Goal: Task Accomplishment & Management: Complete application form

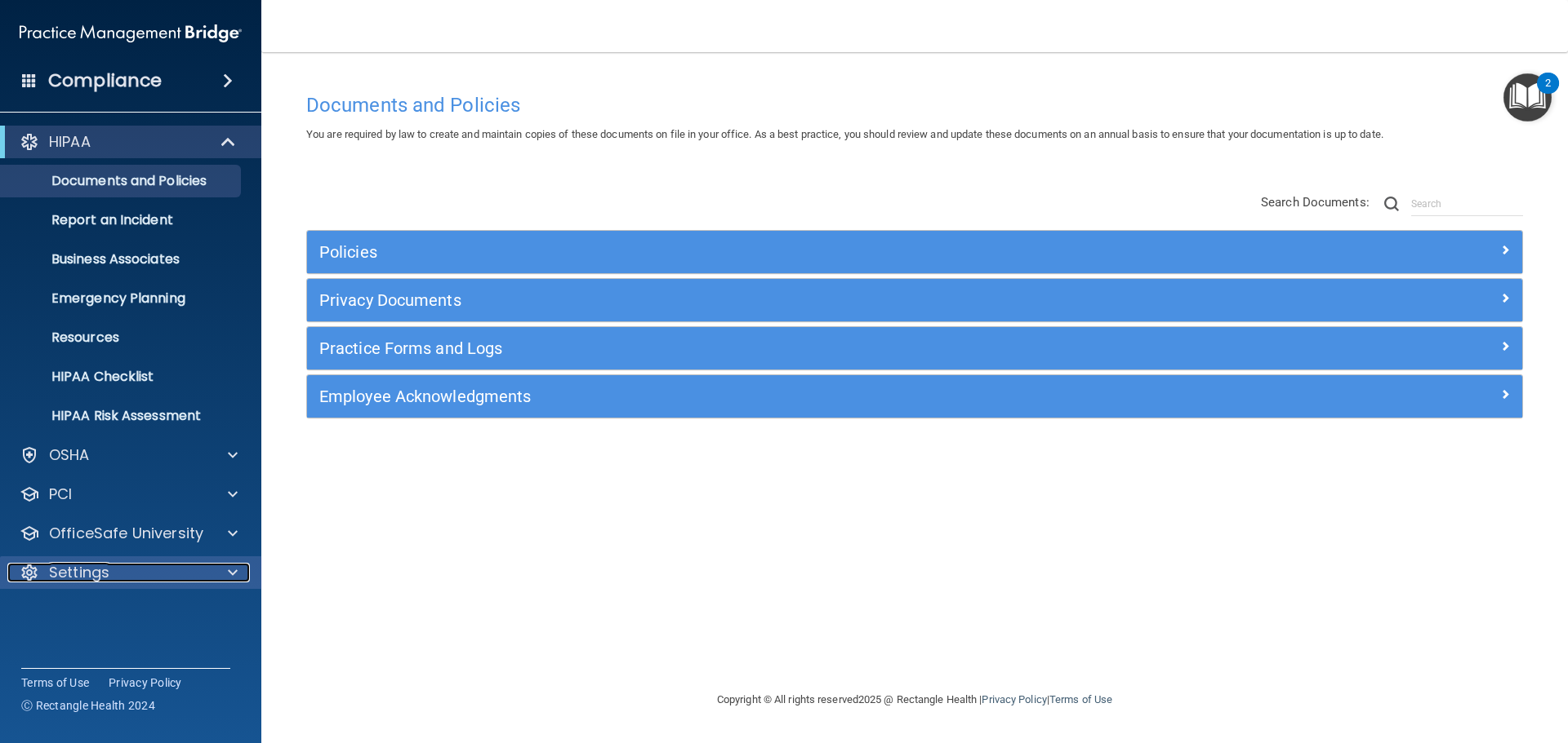
click at [235, 574] on span at bounding box center [233, 573] width 9 height 20
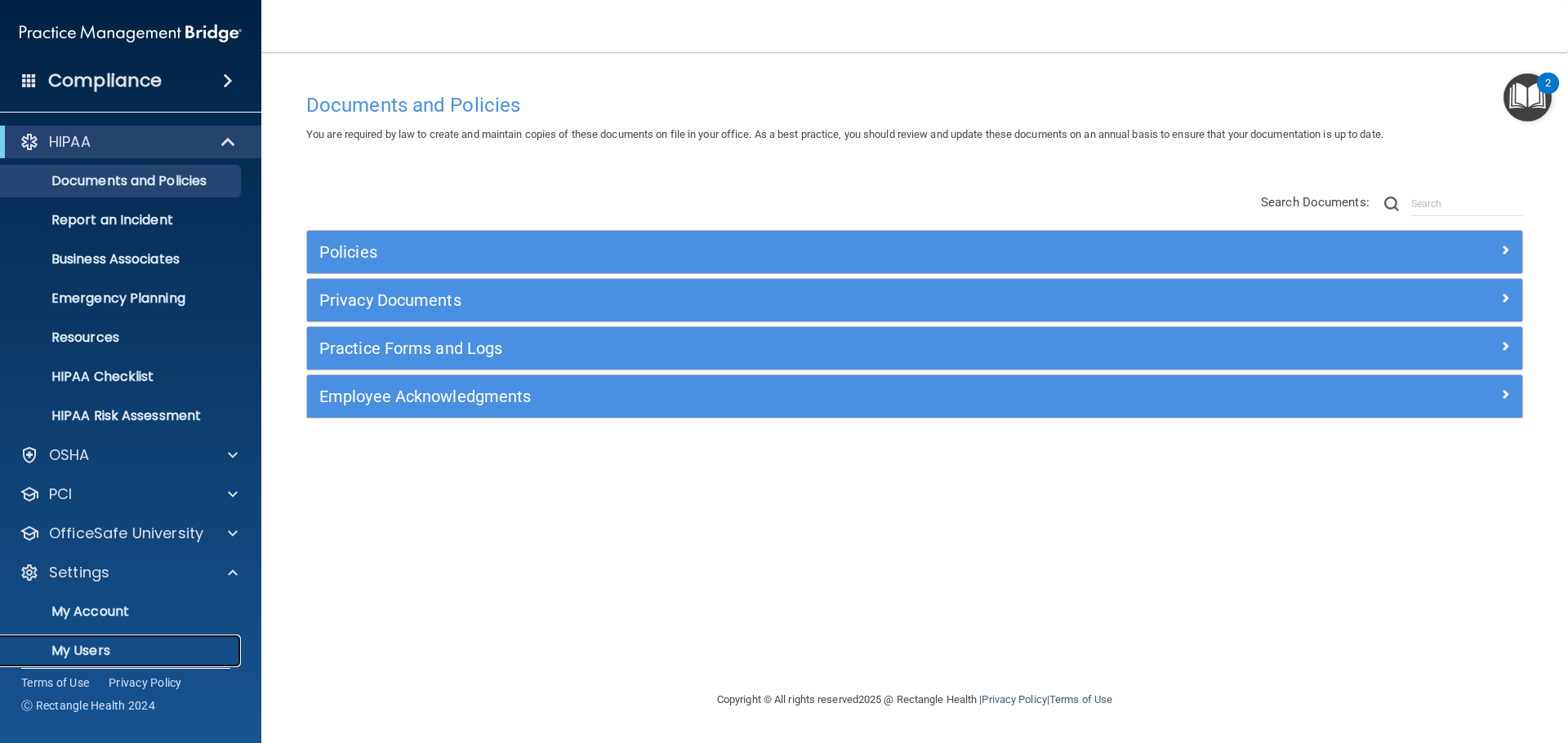
click at [79, 656] on p "My Users" at bounding box center [122, 651] width 223 height 16
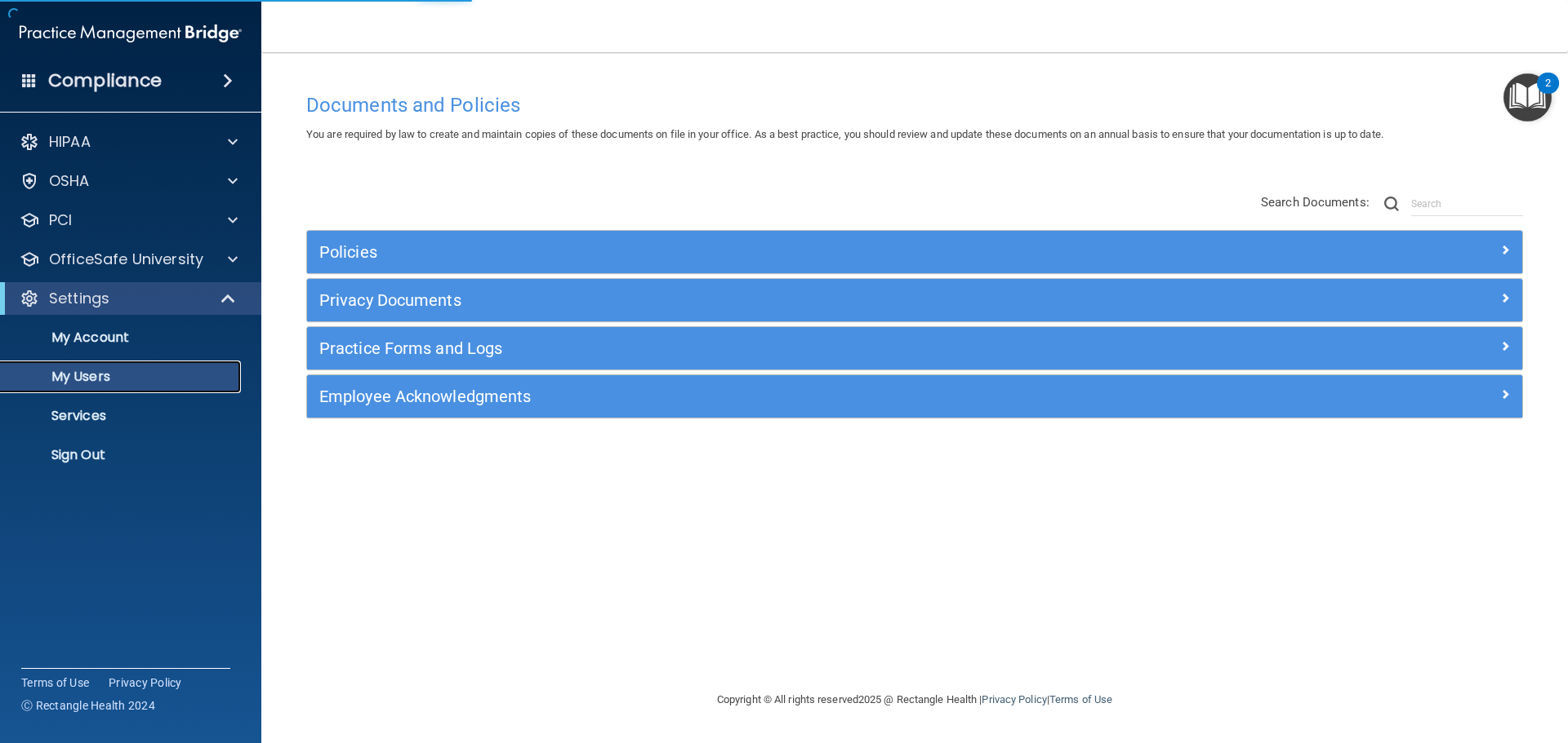
select select "20"
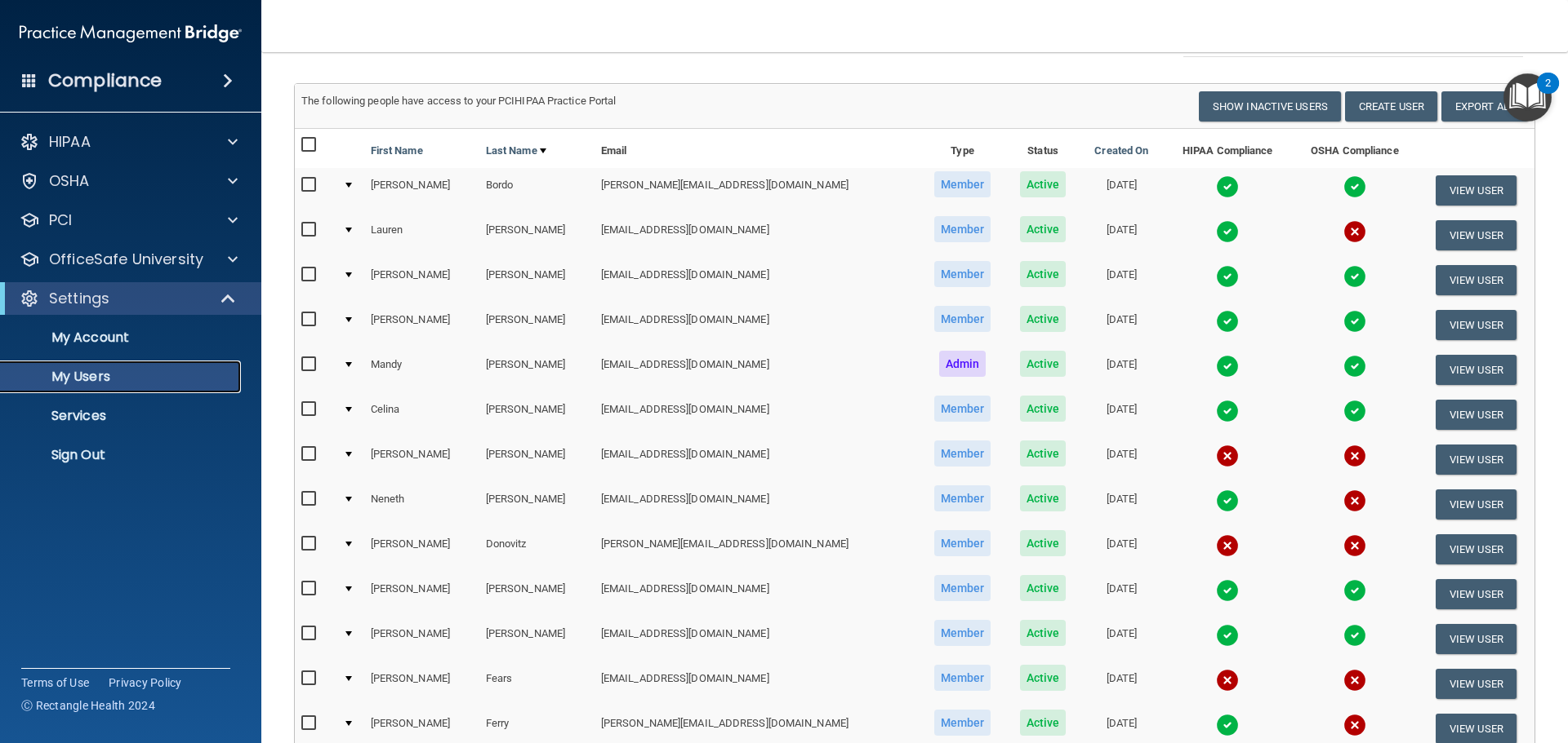
scroll to position [163, 0]
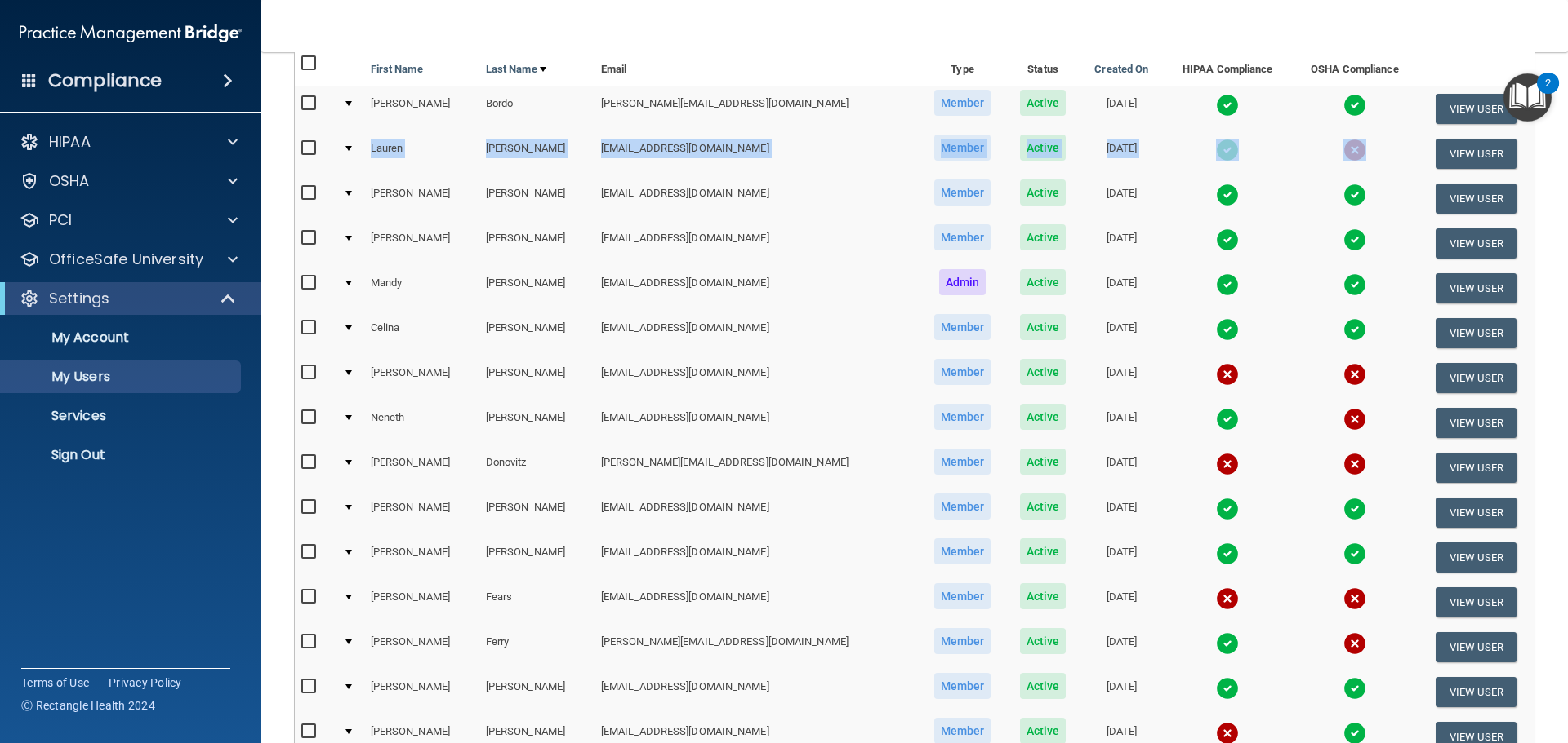
drag, startPoint x: 1343, startPoint y: 151, endPoint x: 368, endPoint y: 158, distance: 975.0
click at [364, 156] on tr "[PERSON_NAME] [EMAIL_ADDRESS][DOMAIN_NAME] Member Active [DATE] View User" at bounding box center [914, 154] width 1239 height 45
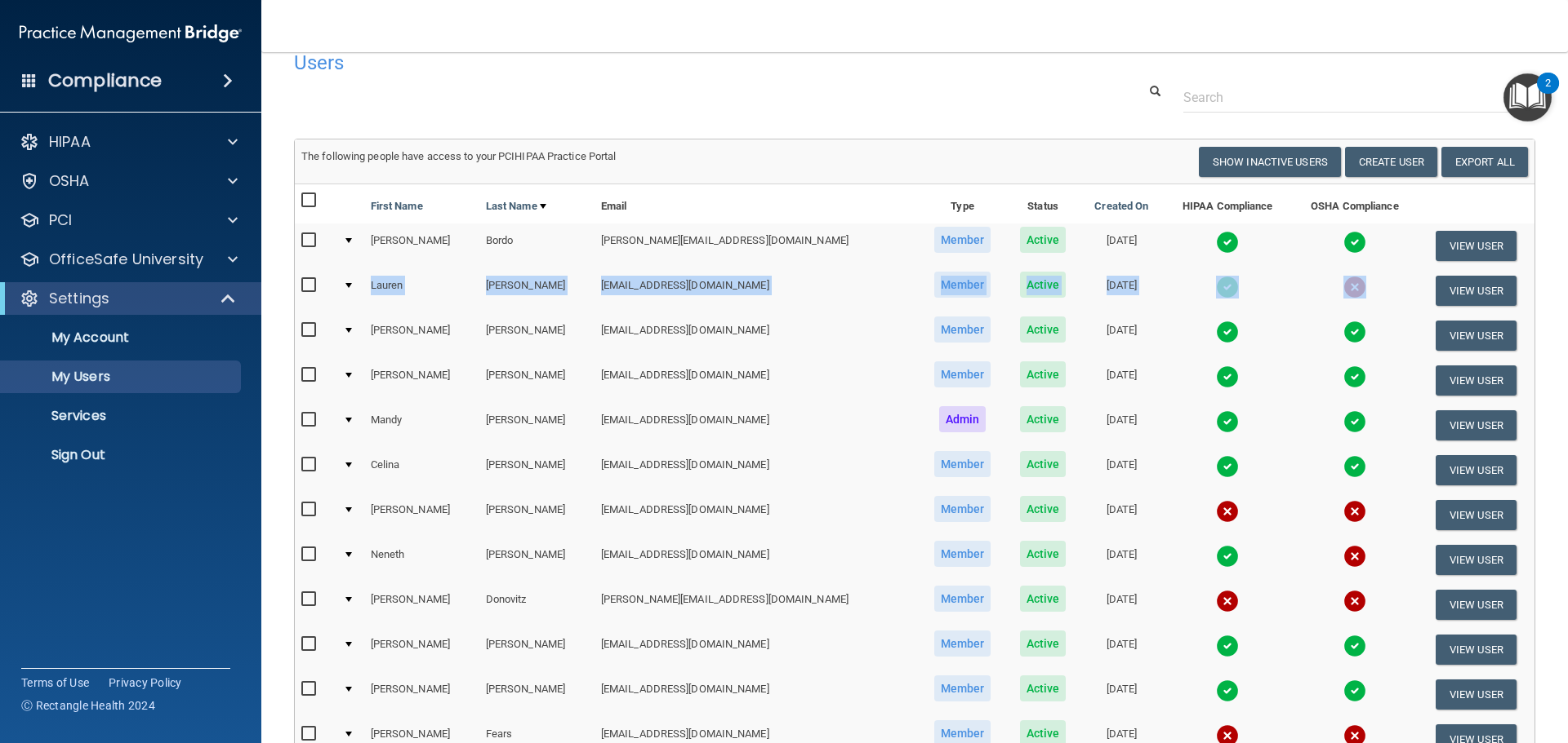
scroll to position [0, 0]
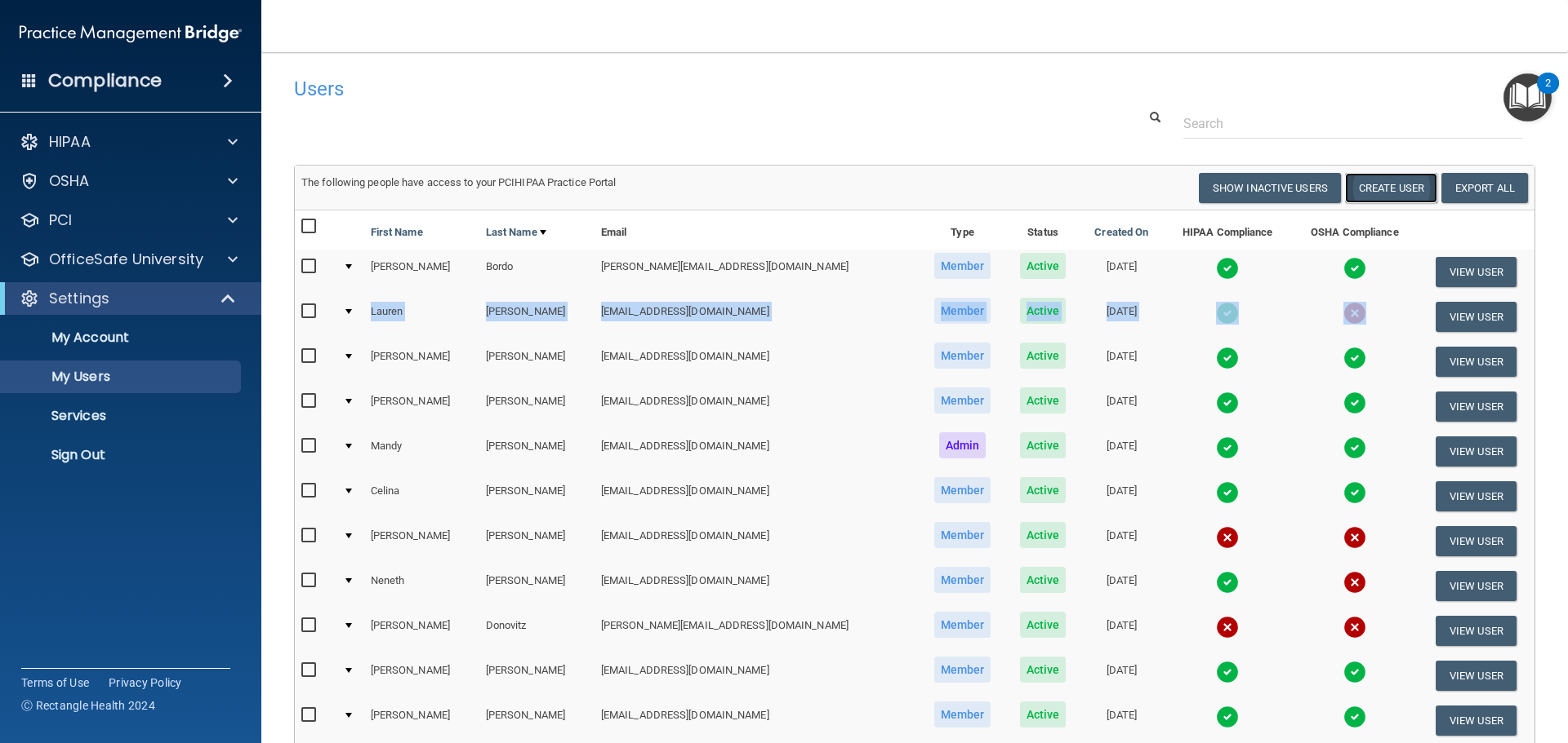
click at [1351, 186] on button "Create User" at bounding box center [1391, 188] width 92 height 30
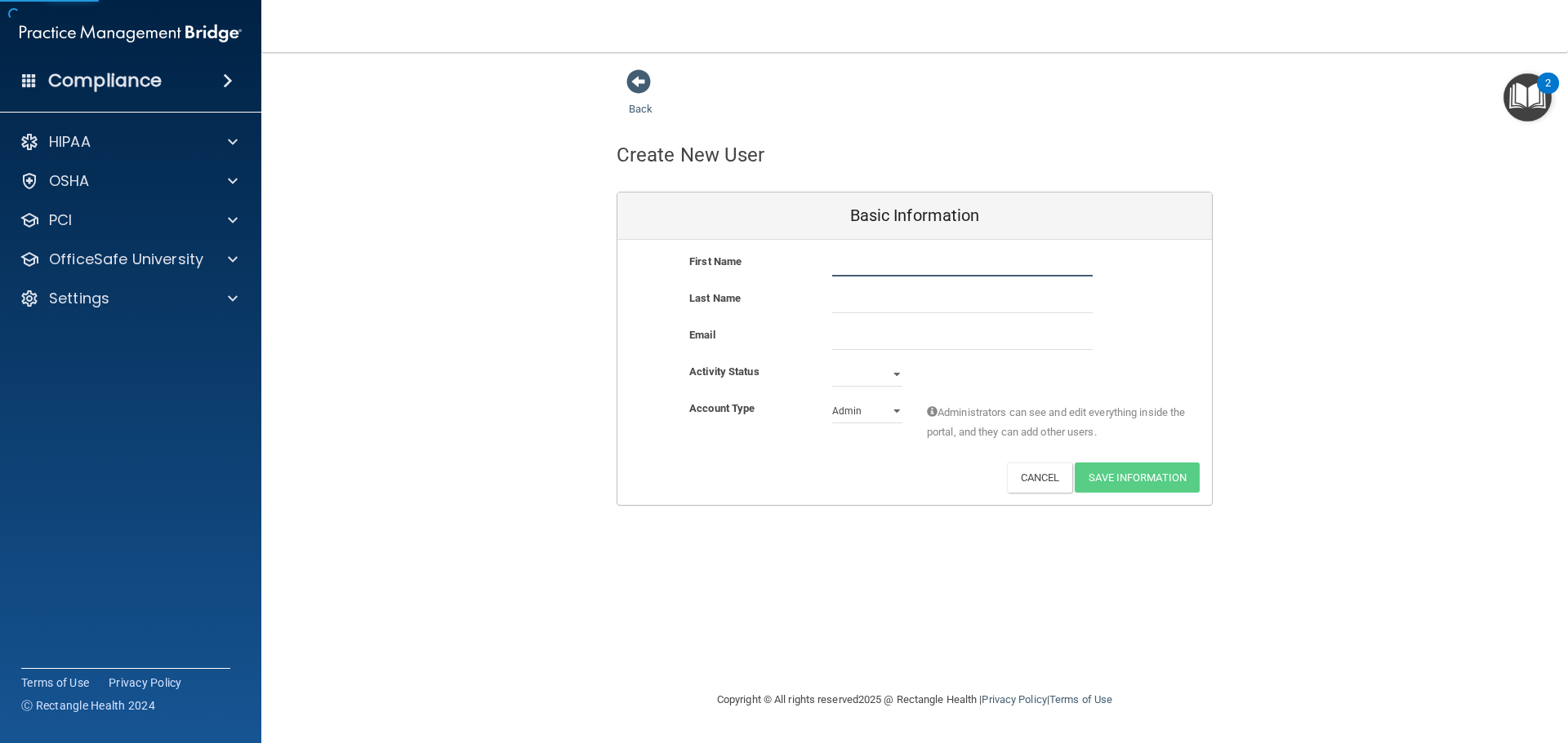
click at [893, 268] on input "text" at bounding box center [962, 265] width 260 height 24
type input "[PERSON_NAME]"
click at [859, 309] on input "text" at bounding box center [962, 301] width 260 height 24
type input "[PERSON_NAME]"
click at [854, 343] on input "email" at bounding box center [962, 338] width 260 height 24
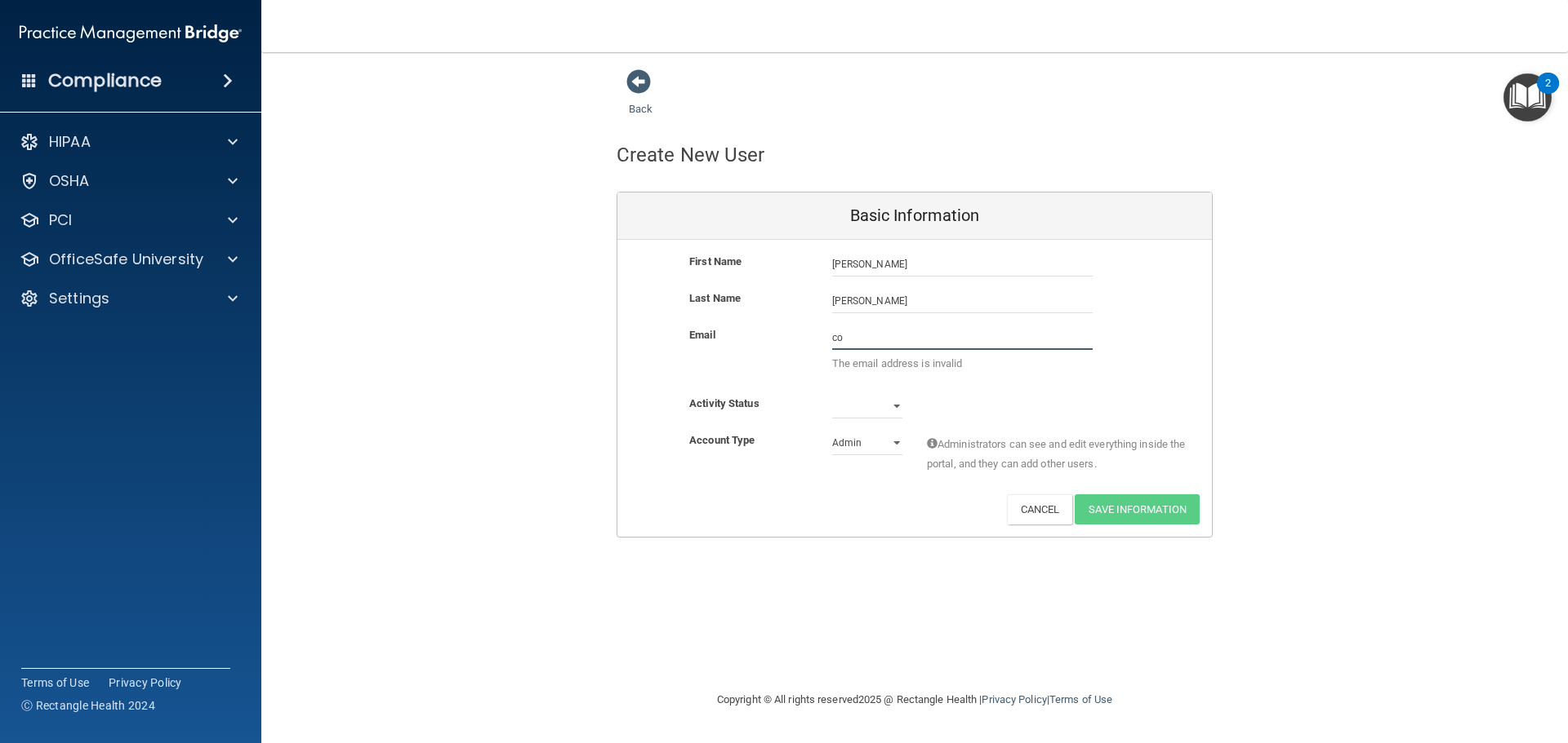
type input "c"
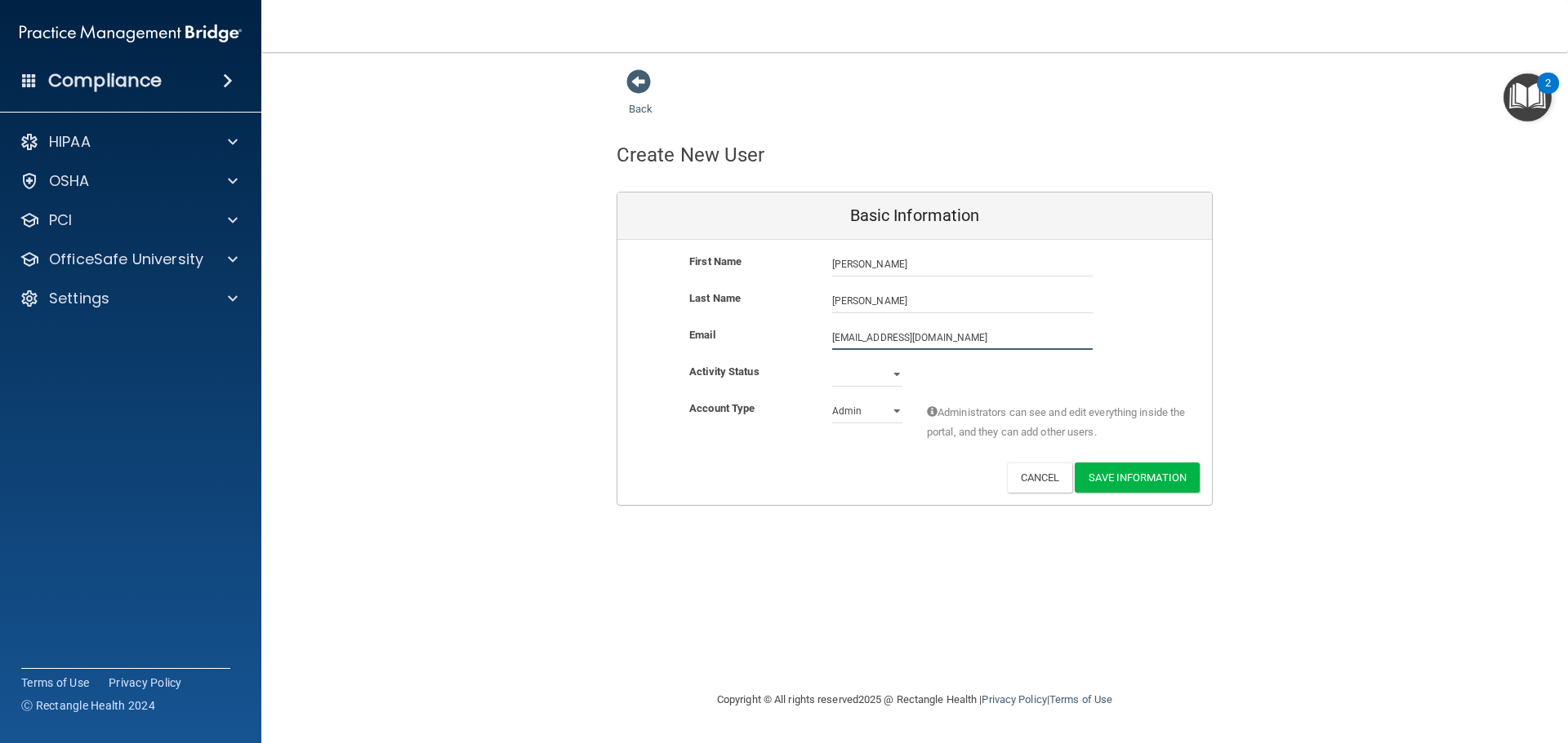
type input "[EMAIL_ADDRESS][DOMAIN_NAME]"
click at [893, 370] on select "Active Inactive" at bounding box center [867, 375] width 71 height 24
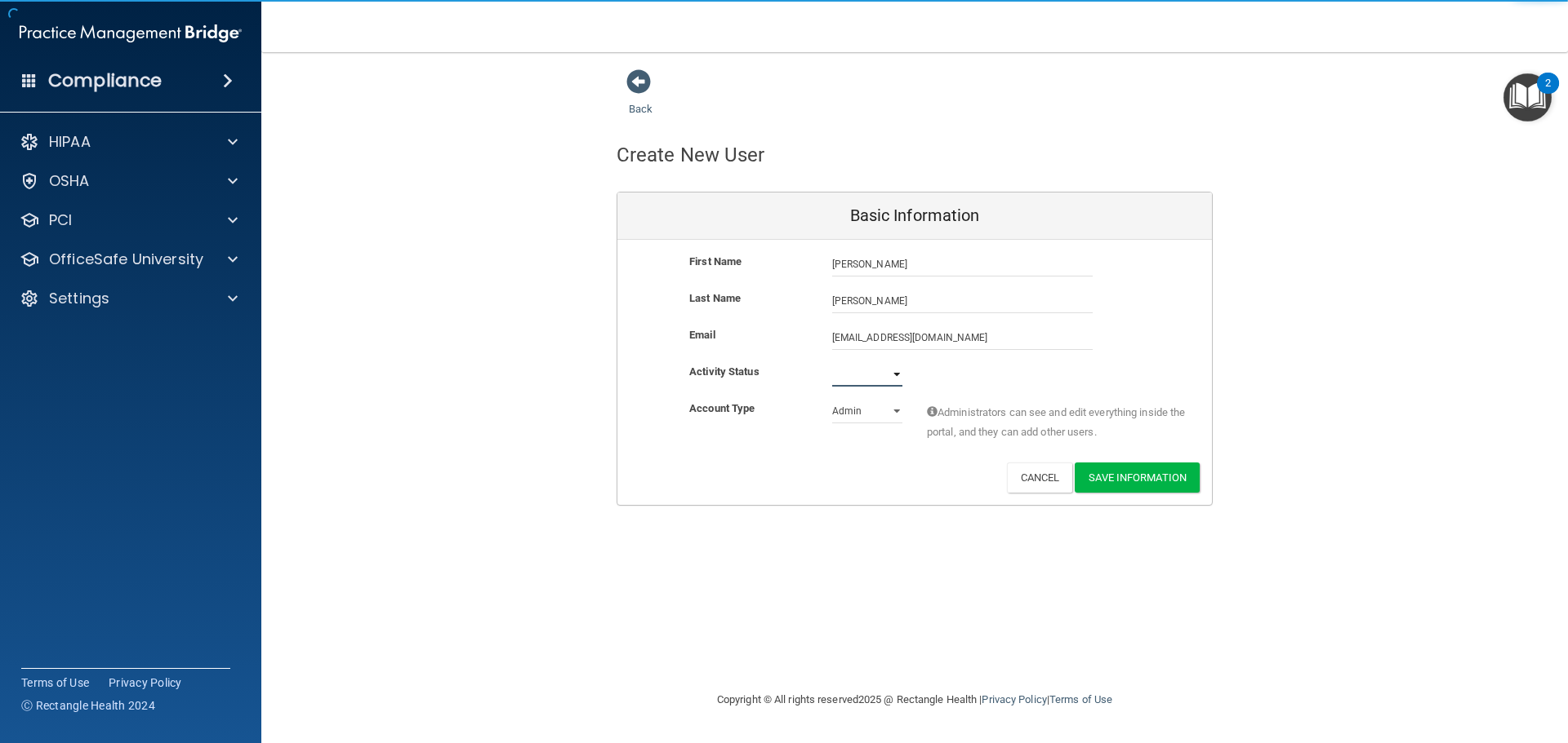
select select "active"
click at [832, 363] on select "Active Inactive" at bounding box center [867, 375] width 71 height 24
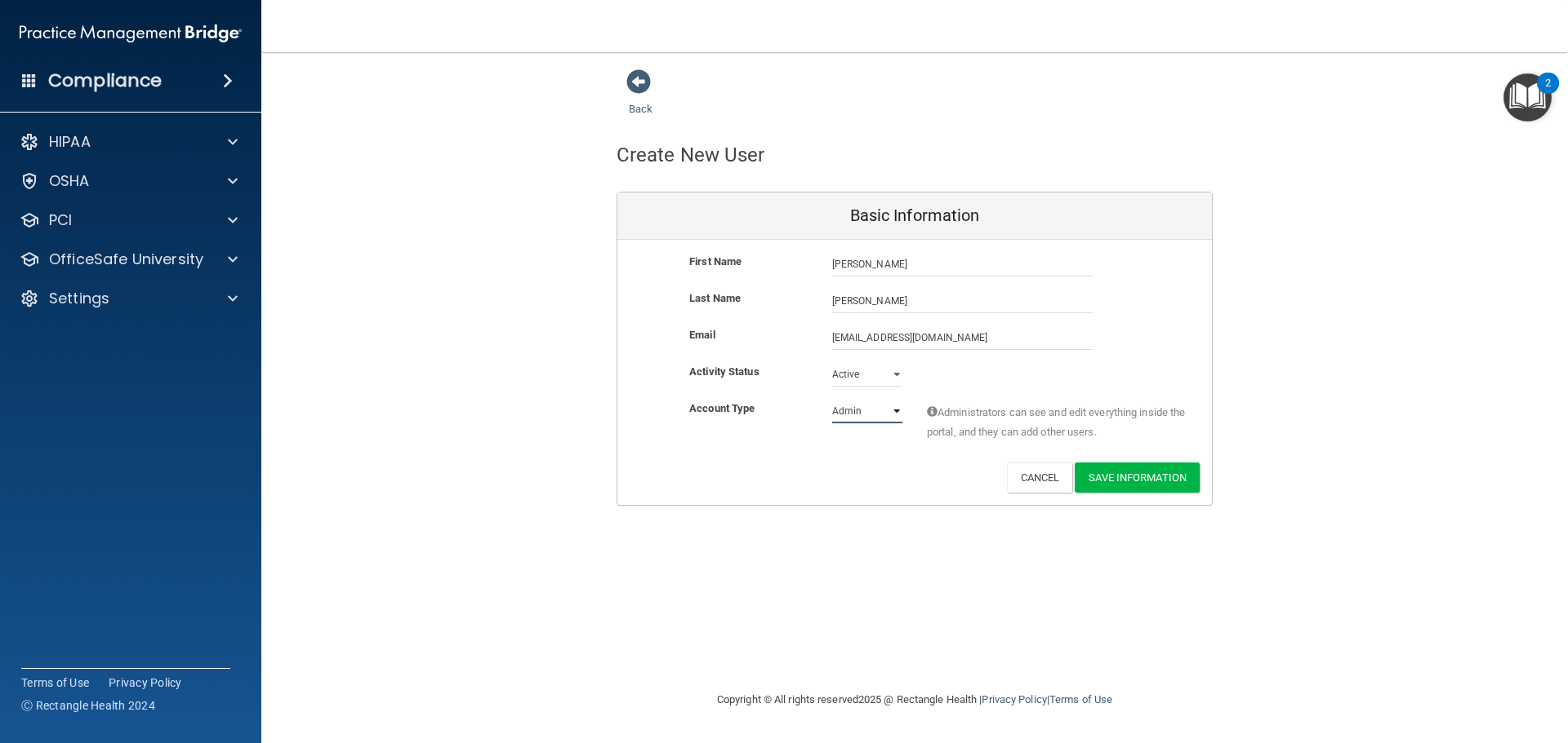
click at [870, 417] on select "Admin Member" at bounding box center [867, 412] width 71 height 24
select select "practice_member"
click at [832, 399] on select "Admin Member" at bounding box center [867, 412] width 71 height 24
click at [1128, 464] on button "Save Information" at bounding box center [1136, 477] width 125 height 30
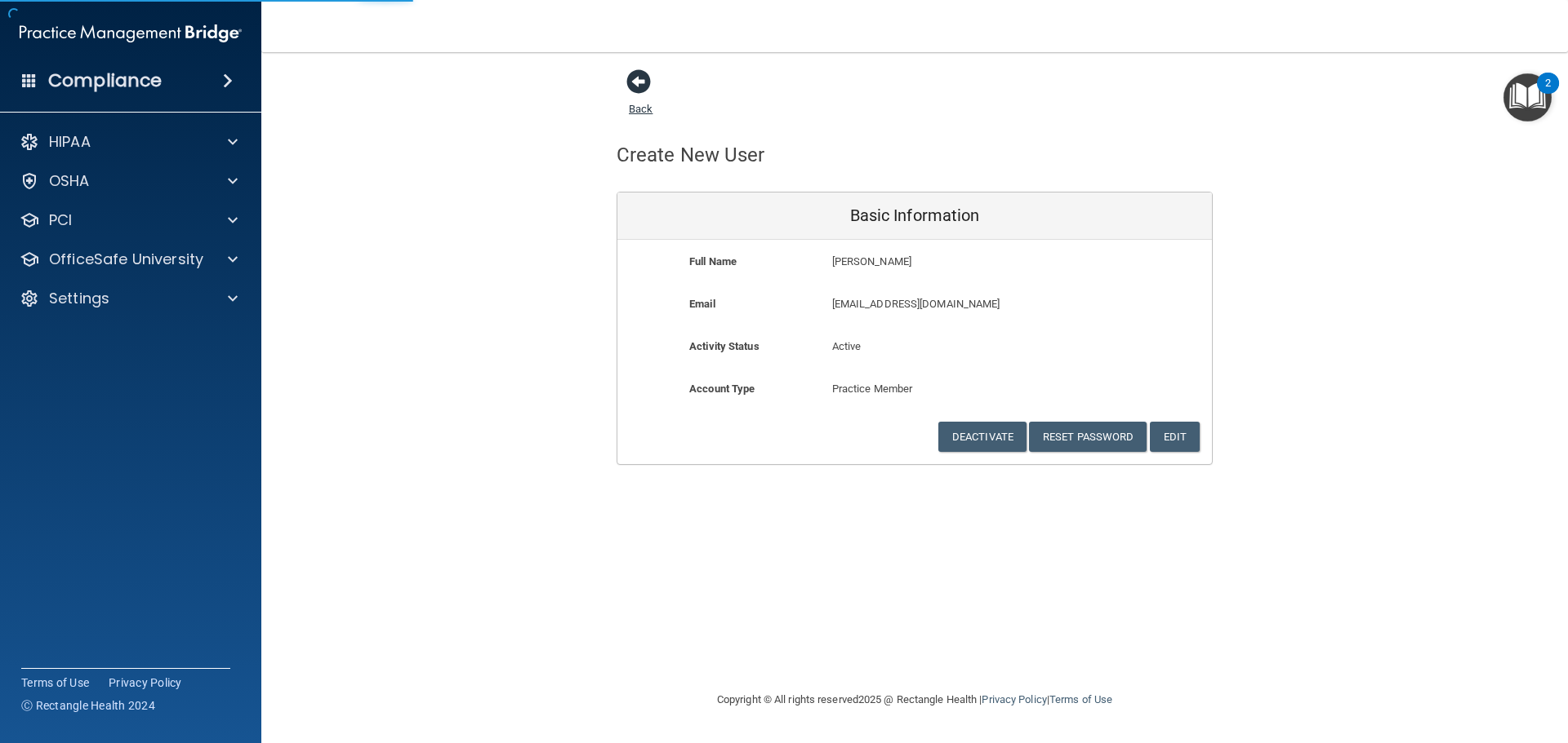
click at [633, 74] on span at bounding box center [639, 82] width 24 height 24
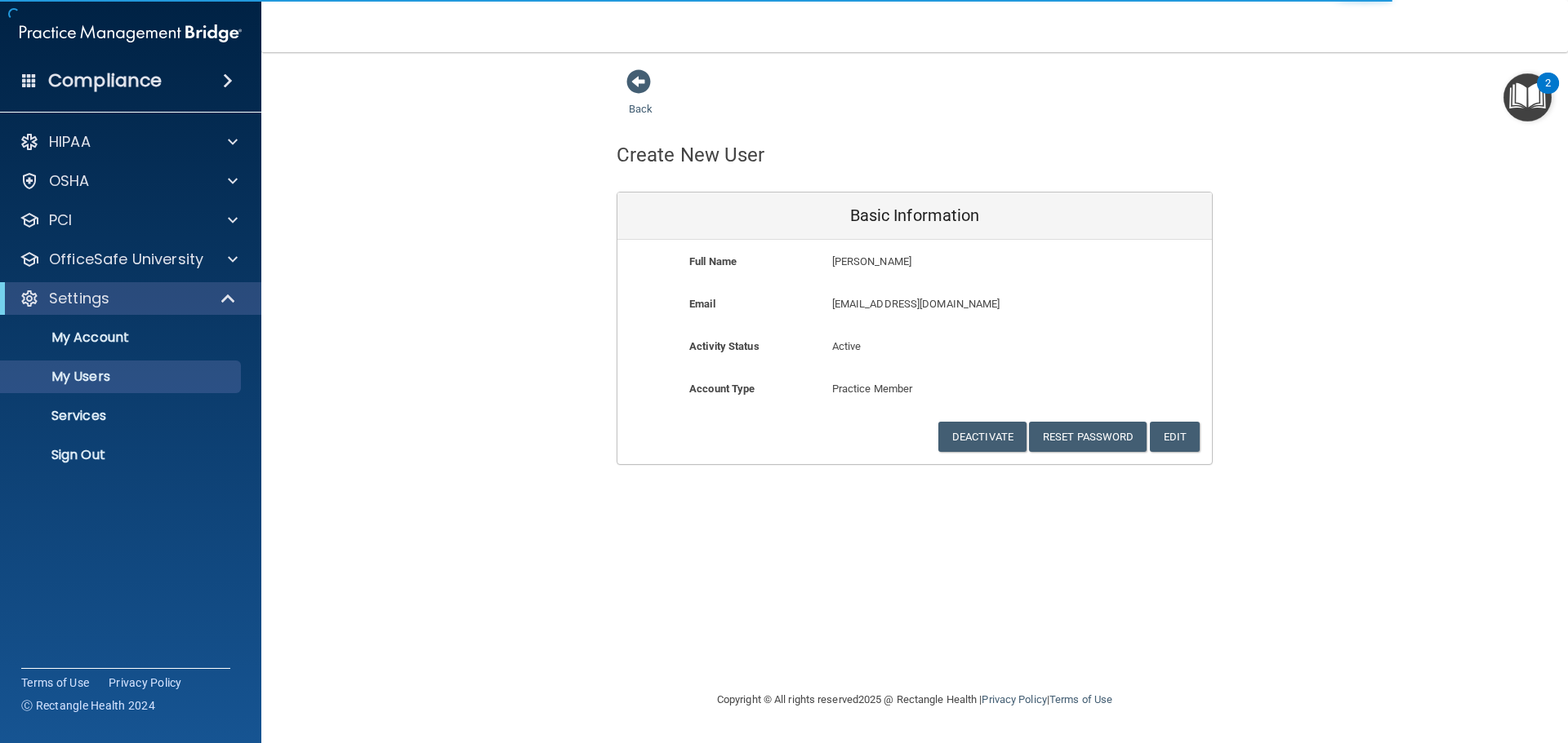
select select "20"
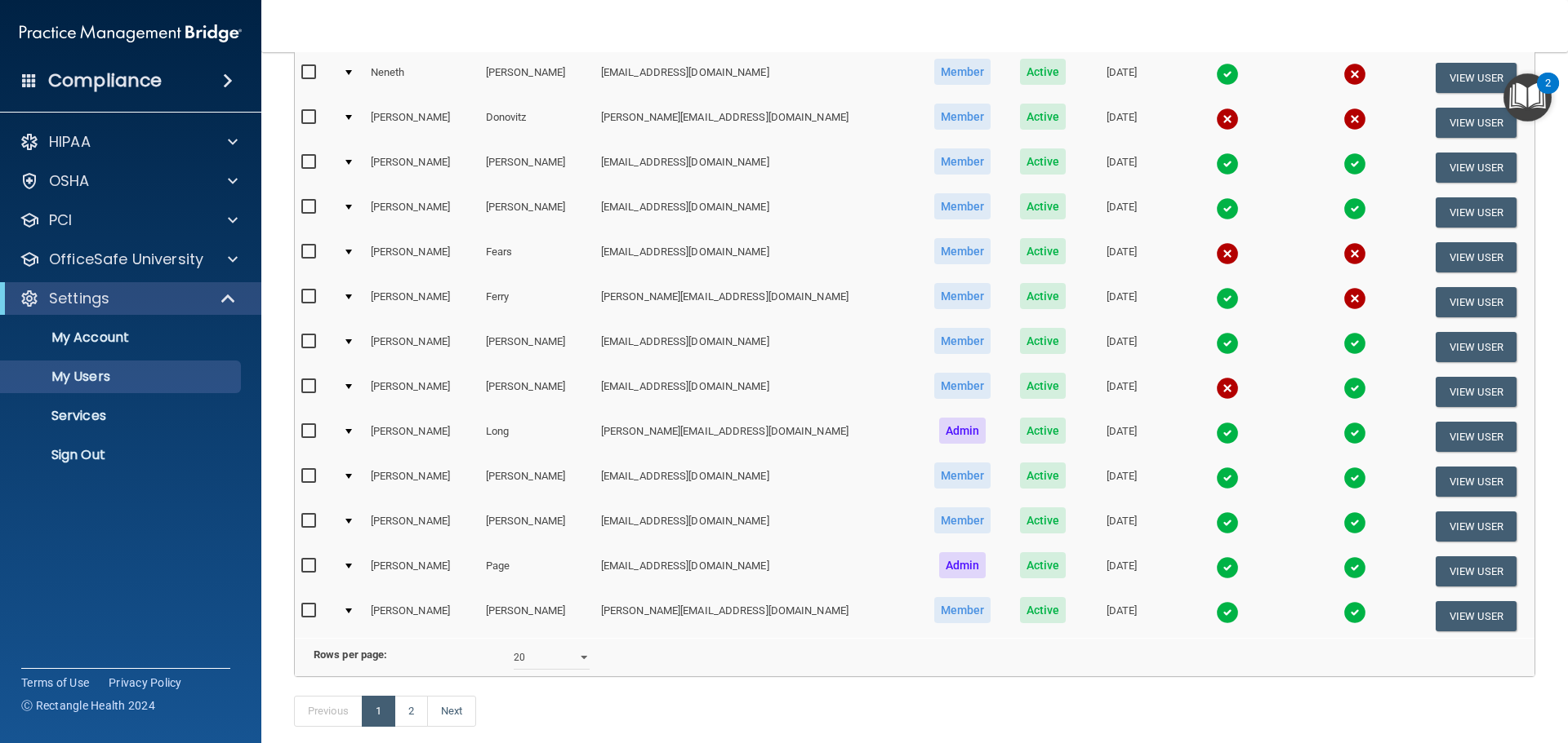
scroll to position [670, 0]
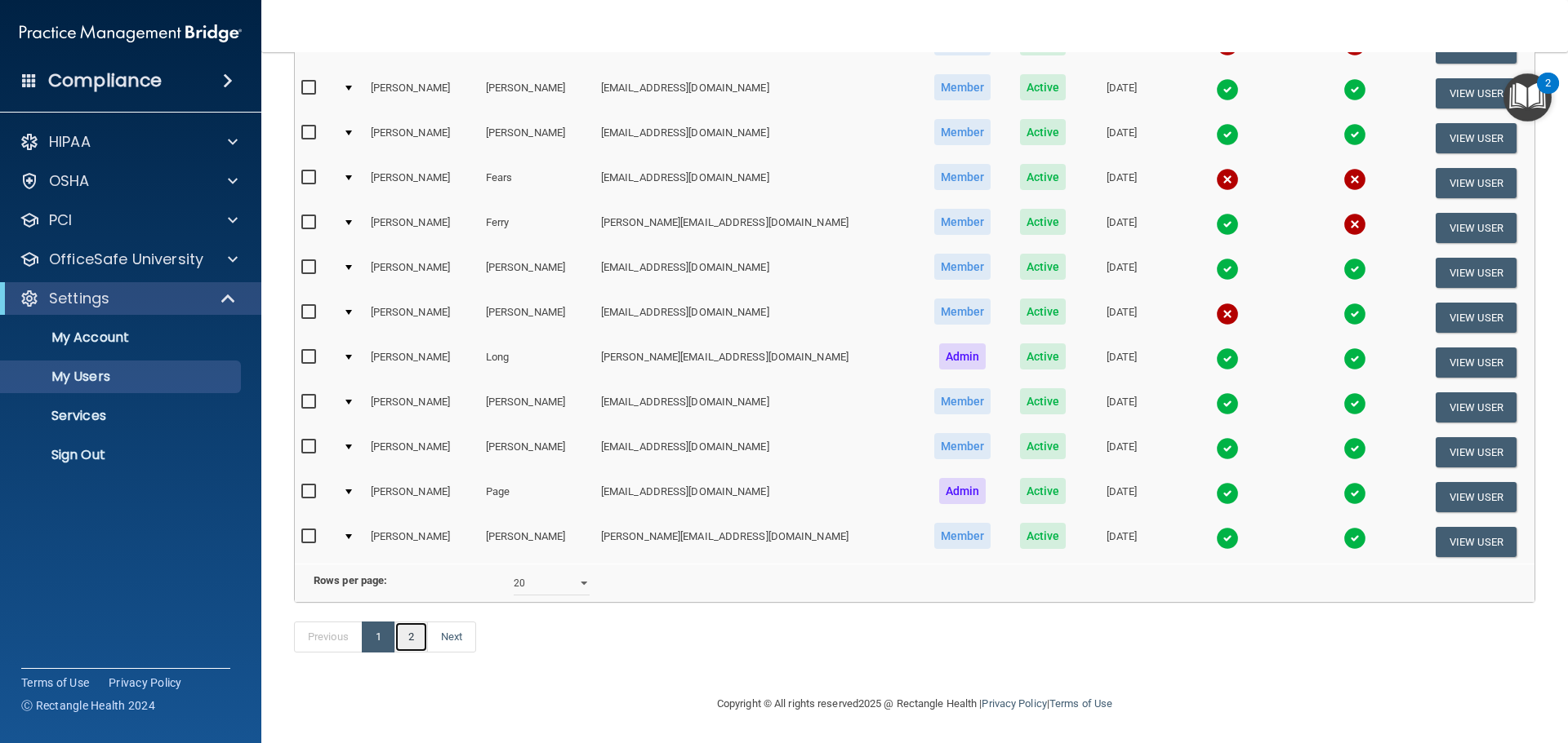
click at [415, 638] on link "2" at bounding box center [412, 637] width 34 height 31
select select "20"
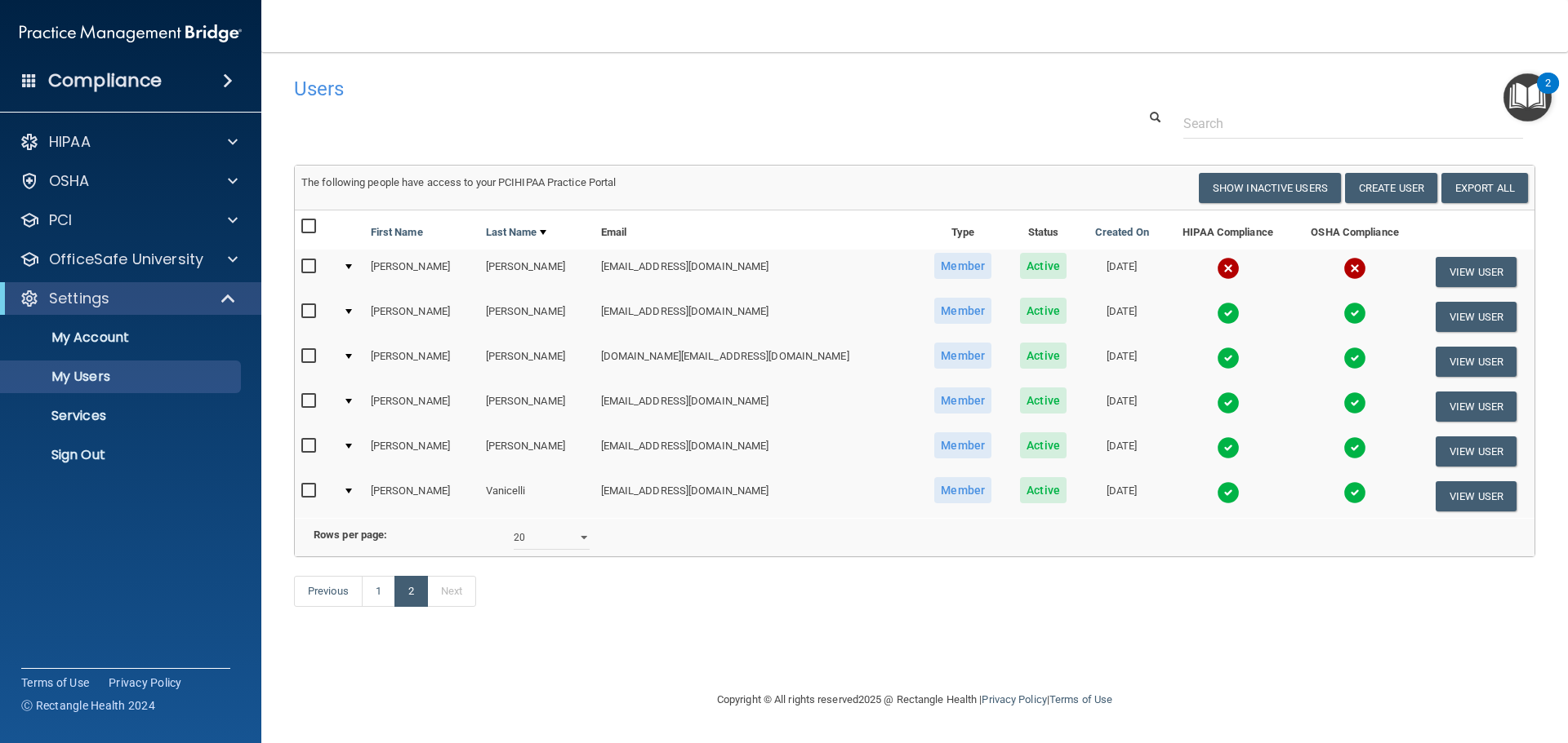
click at [304, 267] on input "checkbox" at bounding box center [311, 267] width 19 height 13
checkbox input "true"
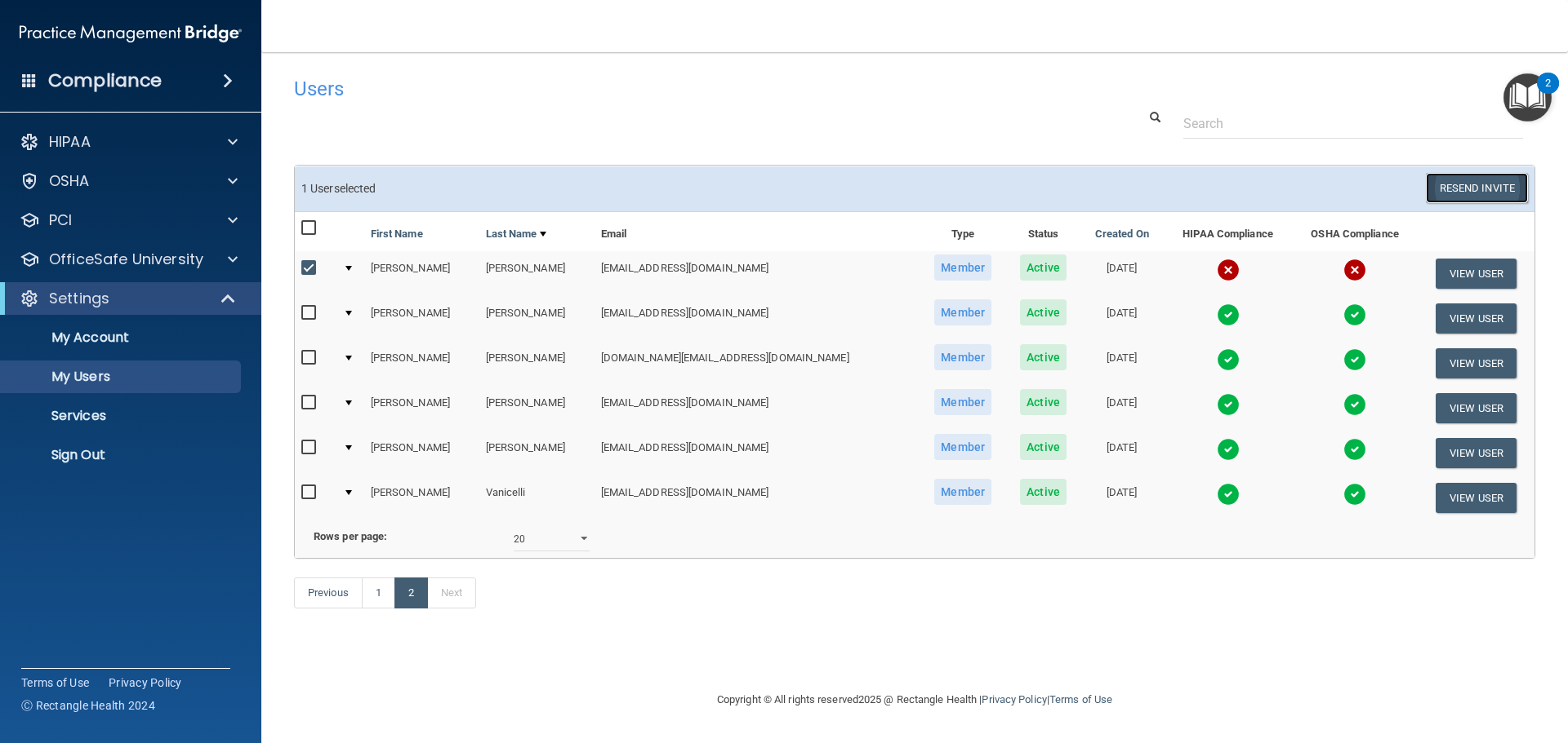
click at [1432, 187] on button "Resend Invite" at bounding box center [1477, 188] width 102 height 30
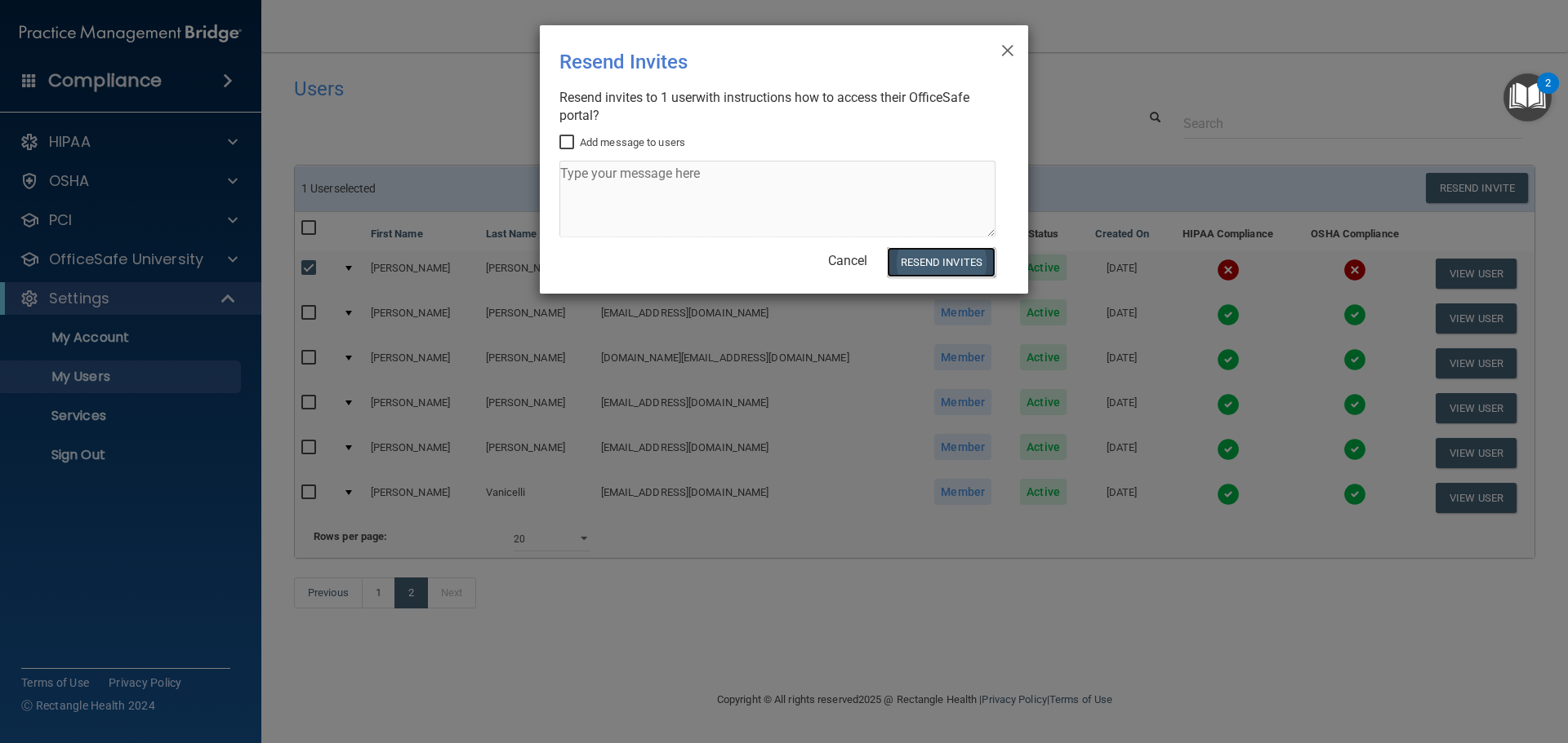
click at [943, 259] on button "Resend Invites" at bounding box center [940, 263] width 108 height 30
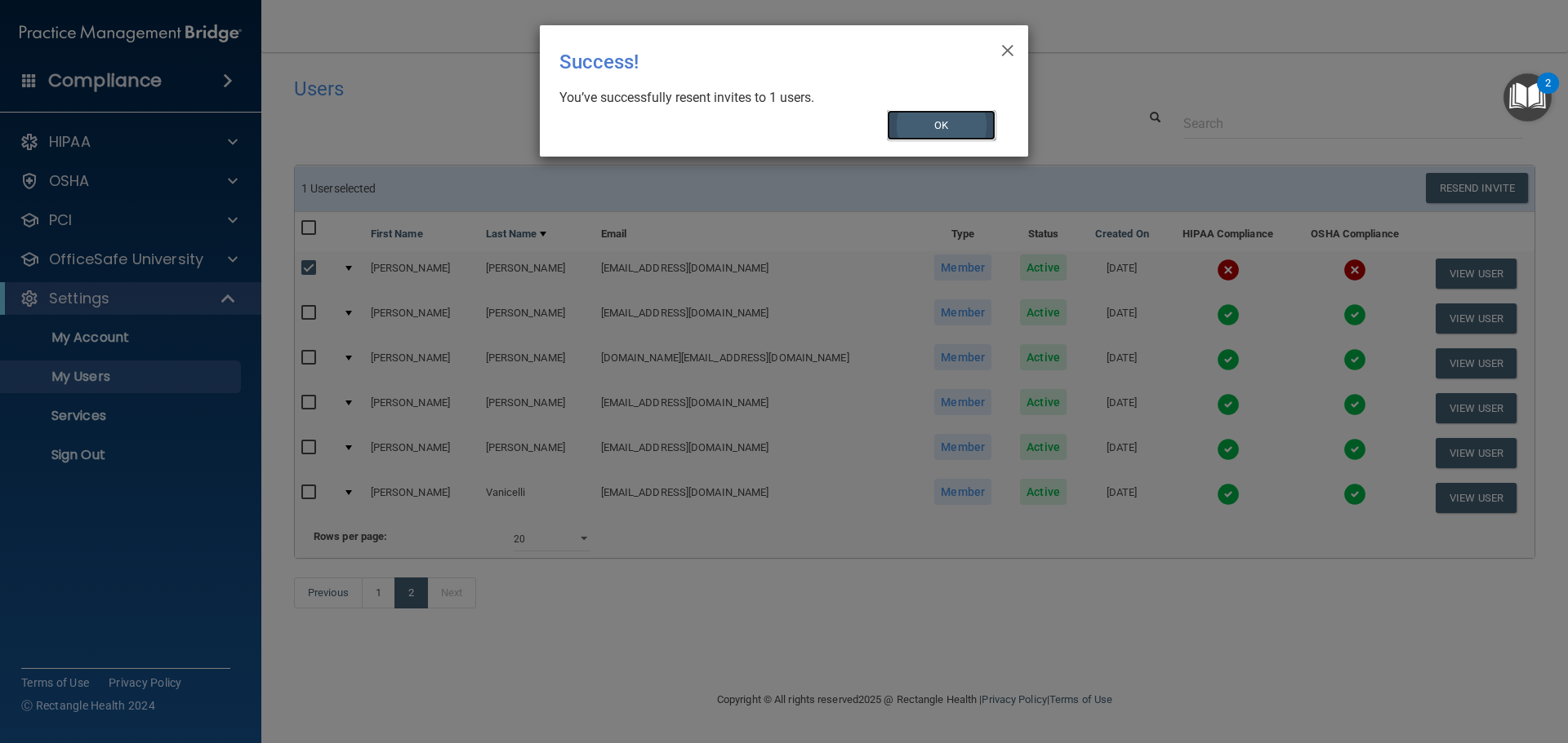
click at [910, 124] on button "OK" at bounding box center [941, 125] width 109 height 30
